Goal: Navigation & Orientation: Find specific page/section

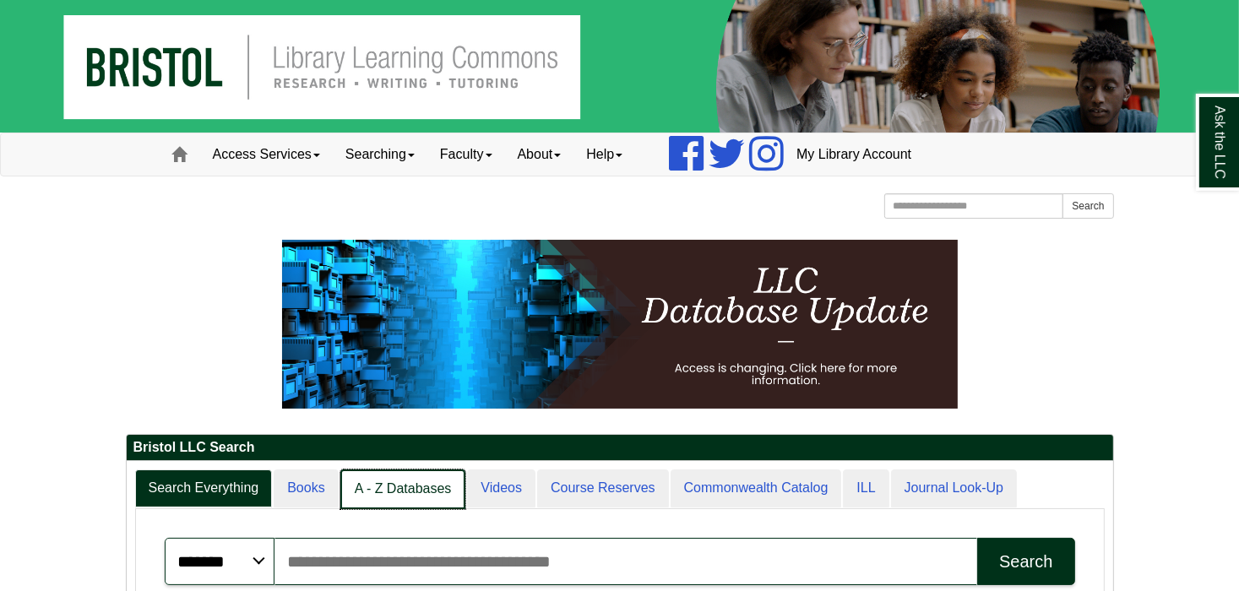
click at [419, 490] on link "A - Z Databases" at bounding box center [403, 489] width 126 height 40
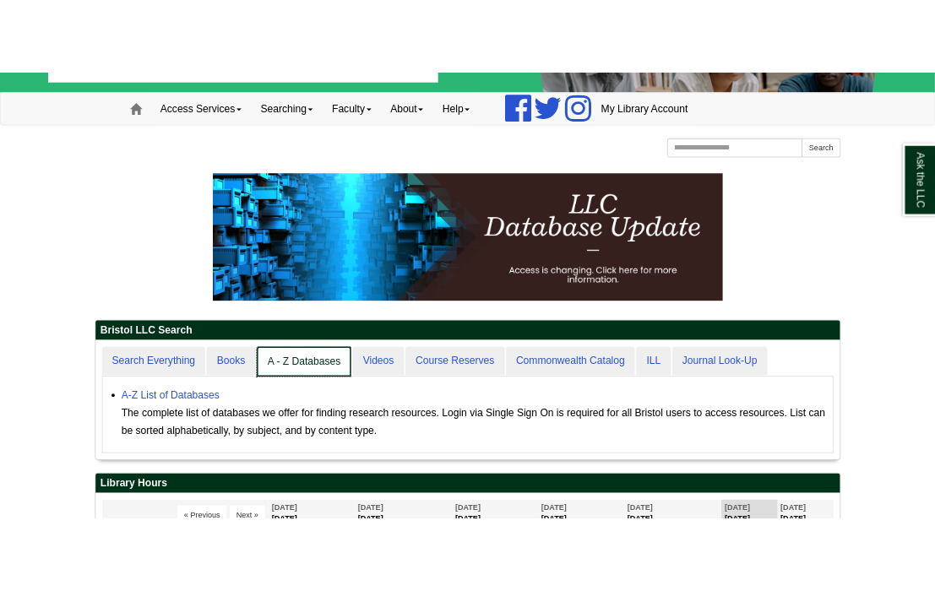
scroll to position [155, 986]
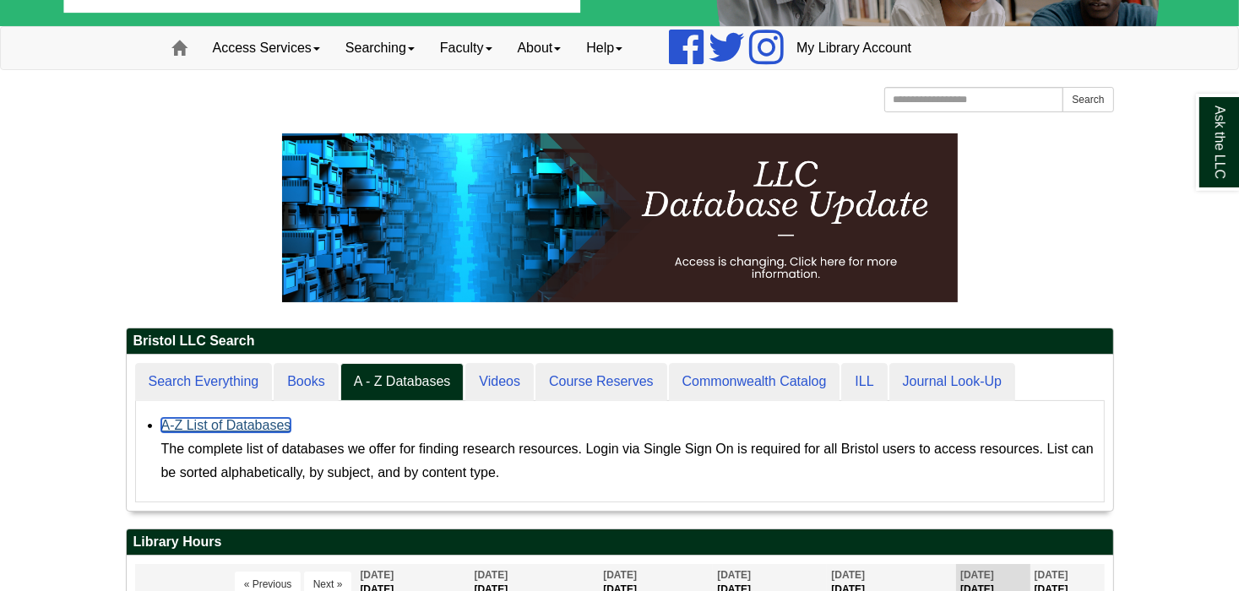
click at [214, 428] on link "A-Z List of Databases" at bounding box center [226, 425] width 130 height 14
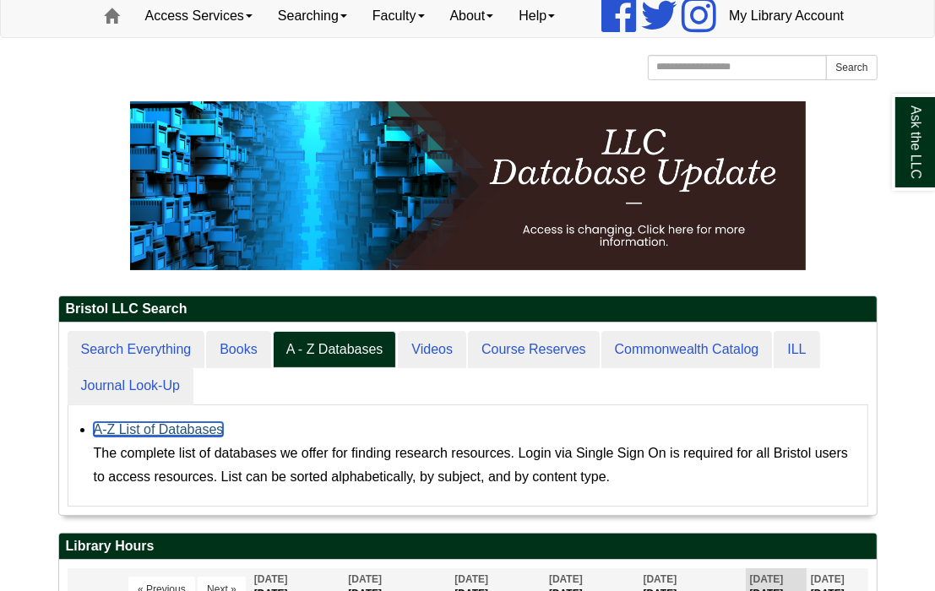
scroll to position [8, 8]
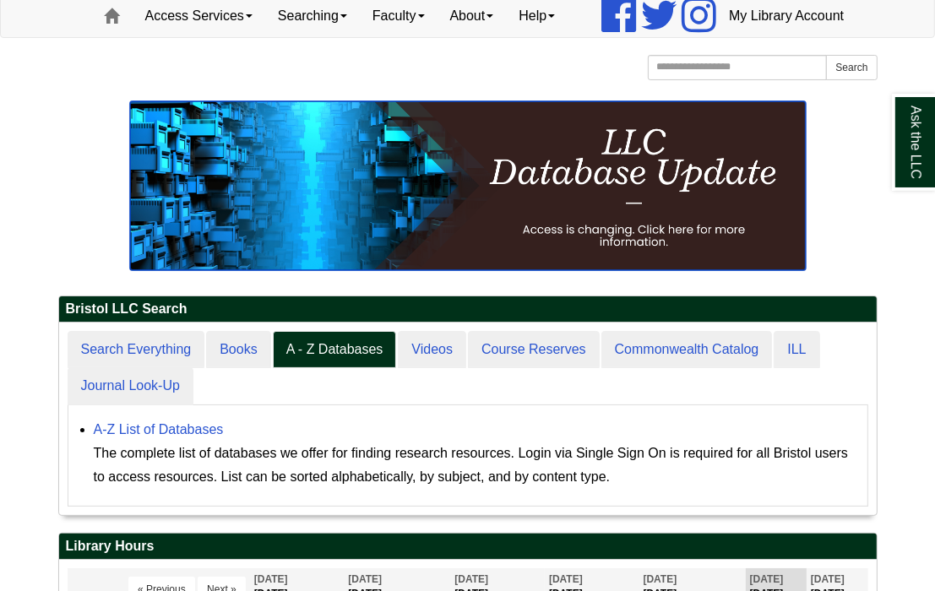
click at [341, 198] on img at bounding box center [467, 185] width 675 height 169
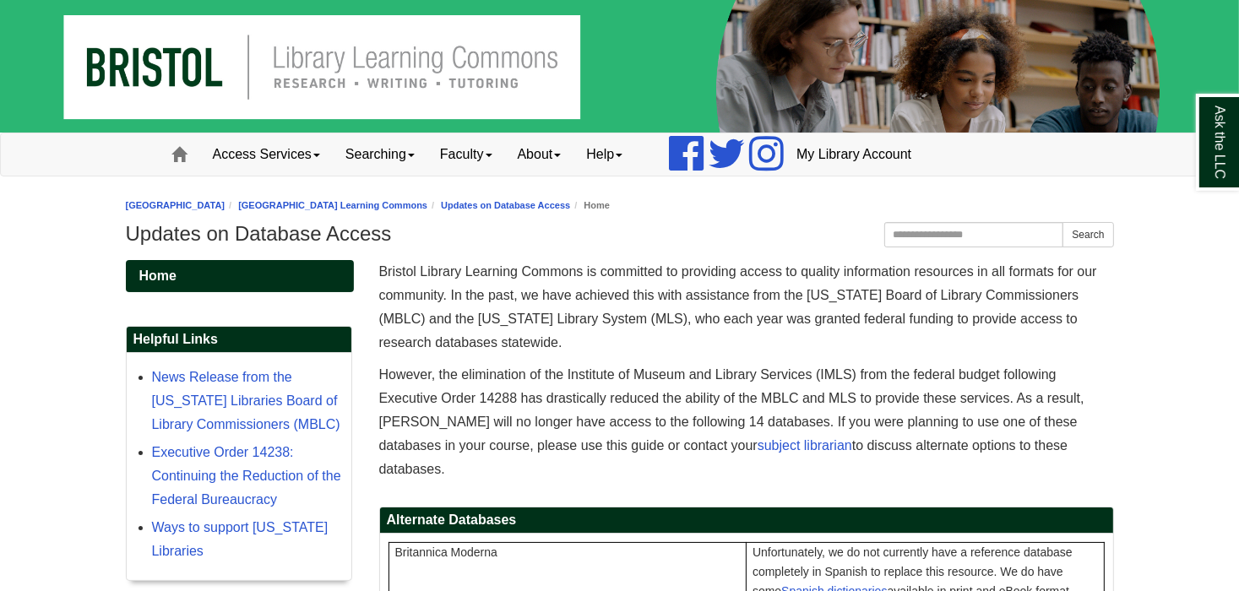
scroll to position [2, 0]
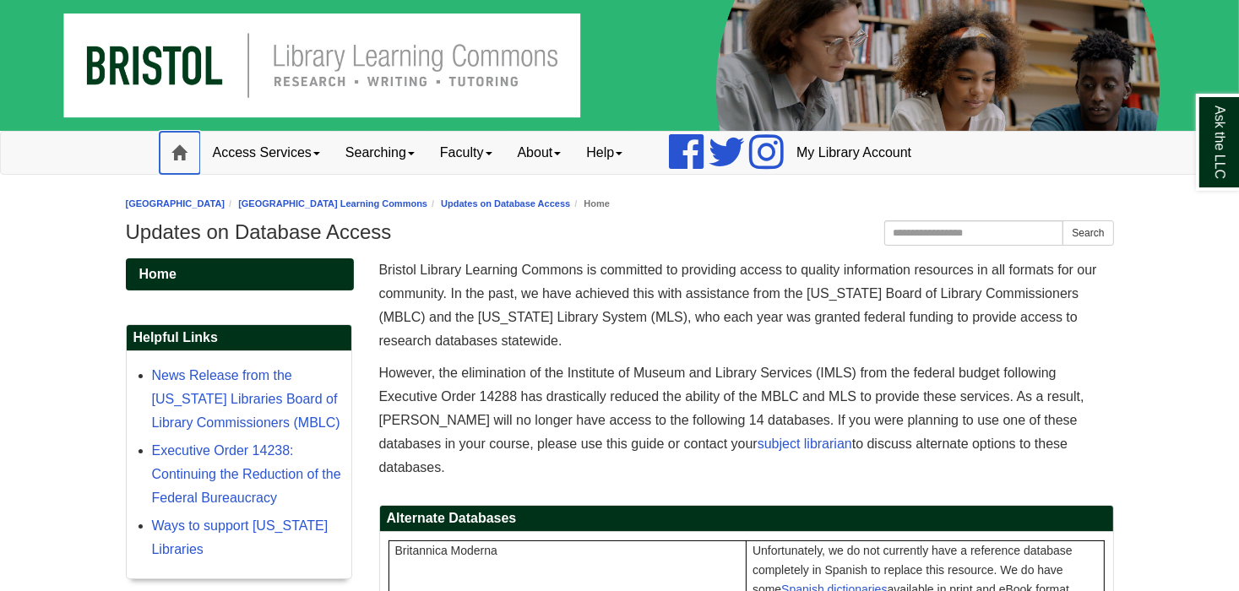
click at [179, 148] on span at bounding box center [179, 152] width 15 height 15
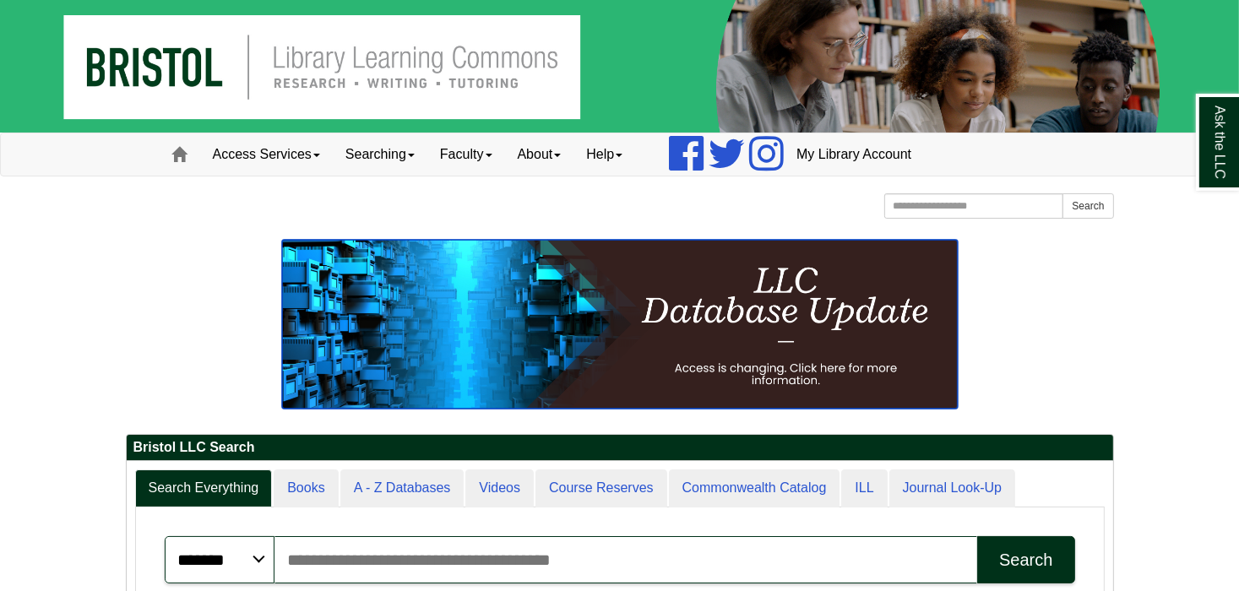
click at [686, 369] on img at bounding box center [619, 324] width 675 height 169
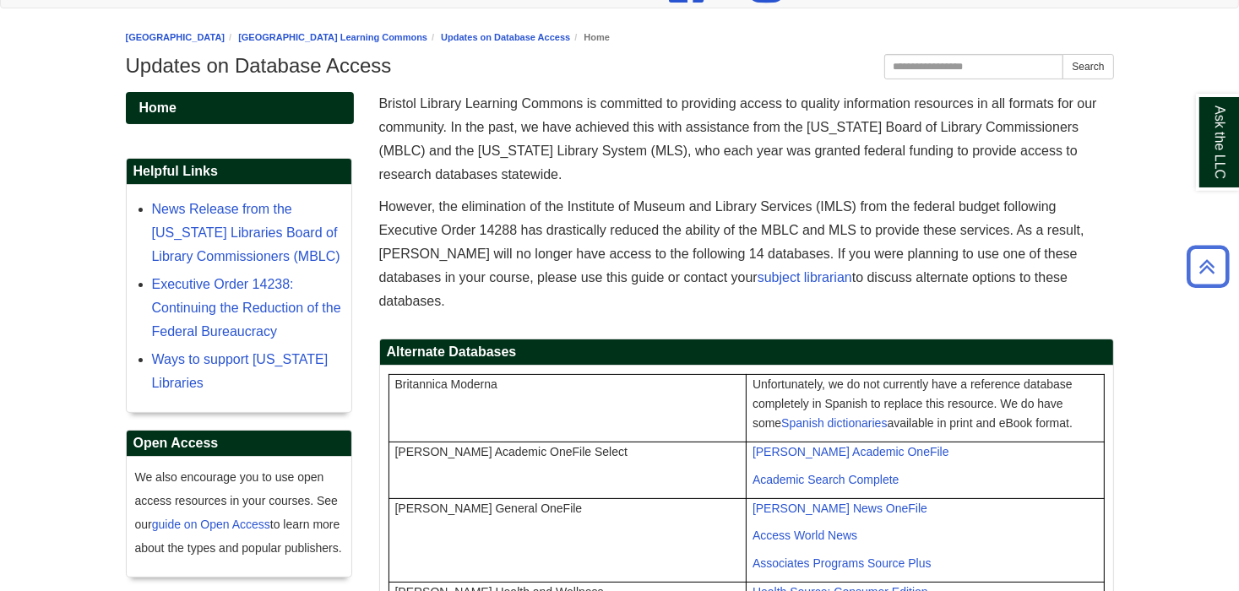
scroll to position [162, 0]
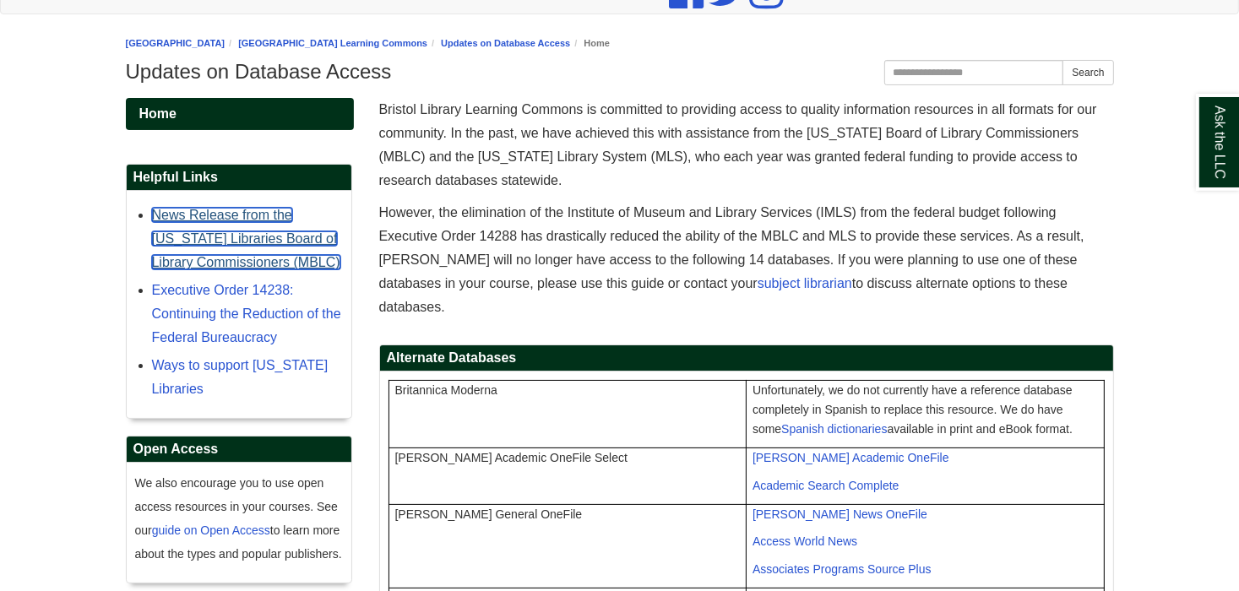
click at [250, 239] on link "News Release from the [US_STATE] Libraries Board of Library Commissioners (MBLC)" at bounding box center [246, 239] width 188 height 62
